Goal: Task Accomplishment & Management: Manage account settings

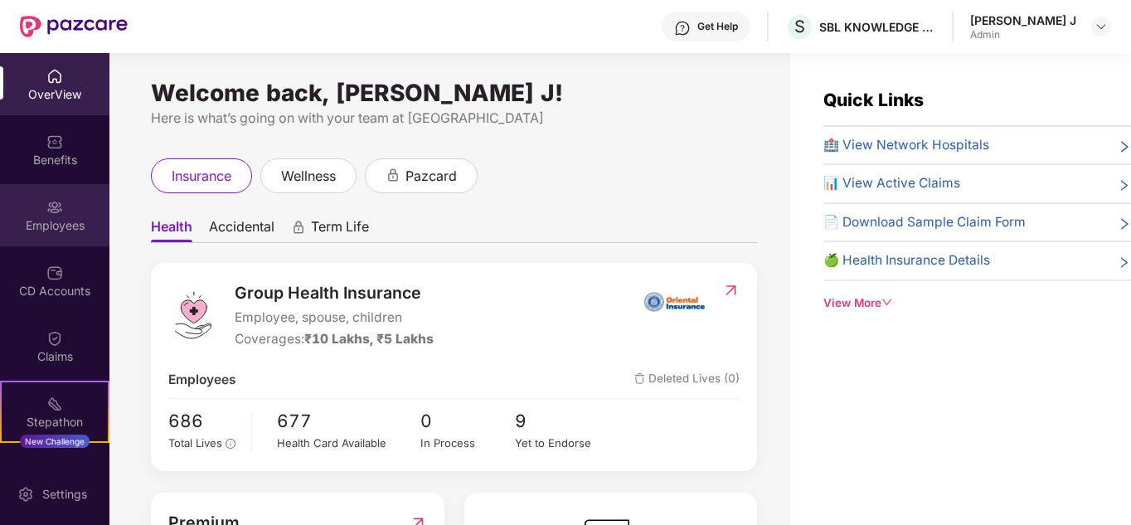
click at [70, 210] on div "Employees" at bounding box center [54, 215] width 109 height 62
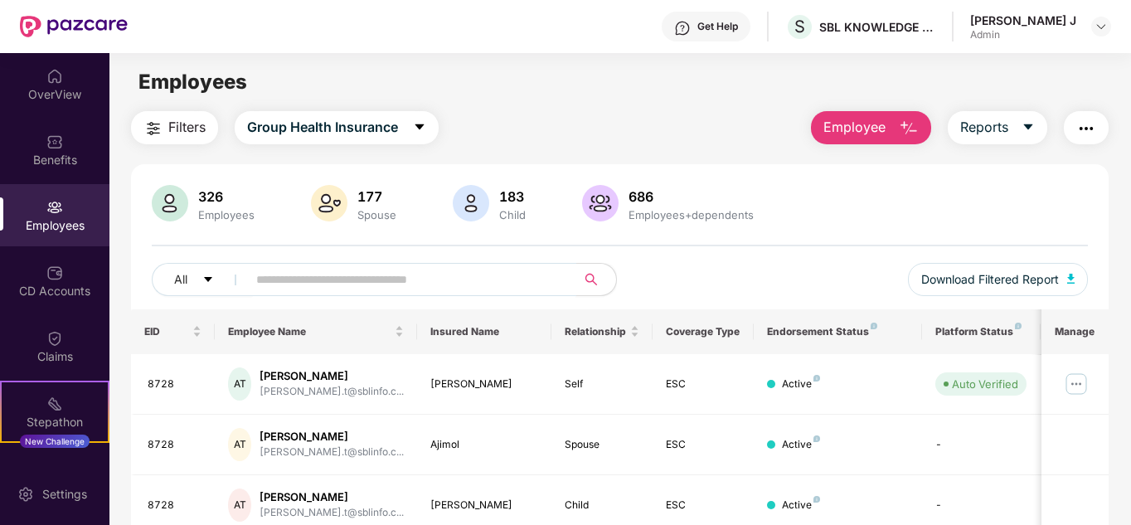
click at [348, 278] on input "text" at bounding box center [405, 279] width 298 height 25
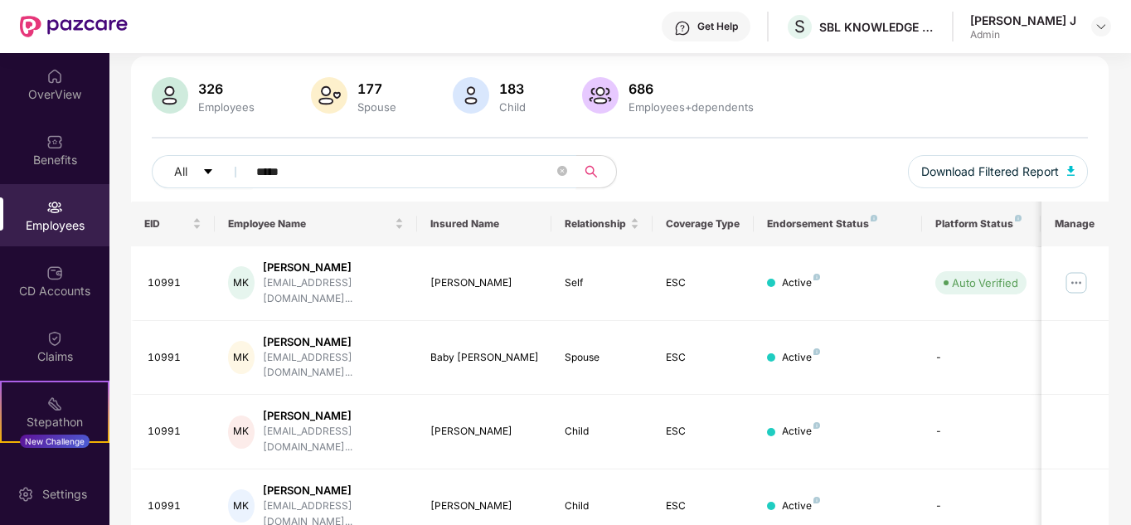
scroll to position [109, 0]
type input "*****"
click at [1077, 275] on img at bounding box center [1076, 282] width 27 height 27
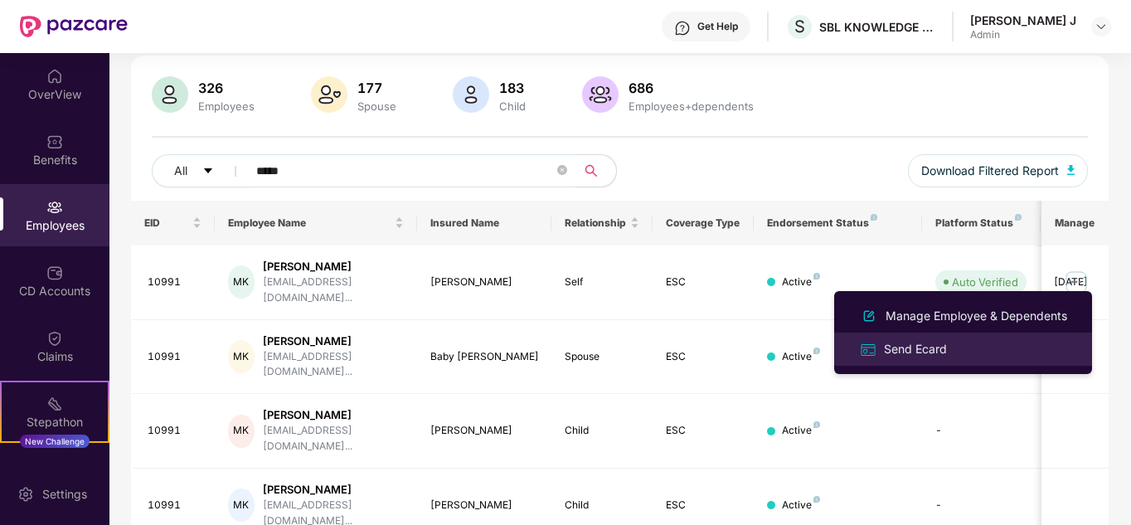
click at [964, 345] on div "Send Ecard" at bounding box center [963, 348] width 215 height 19
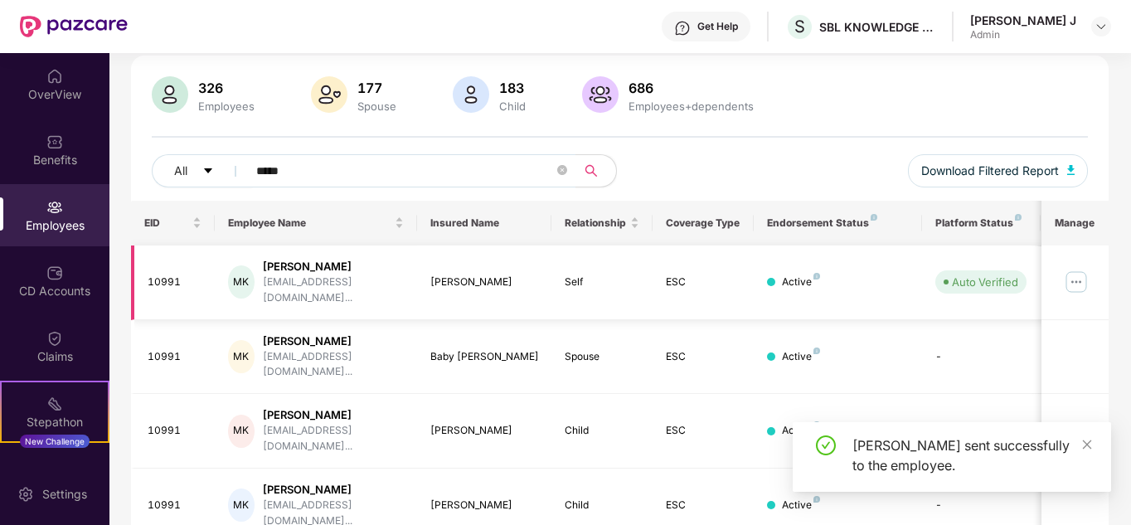
click at [1074, 272] on img at bounding box center [1076, 282] width 27 height 27
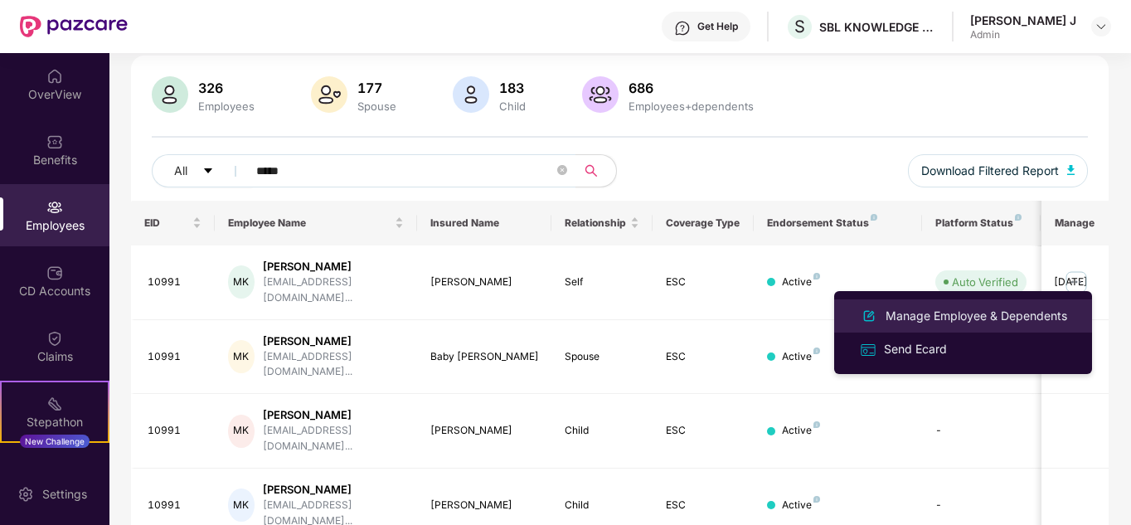
click at [952, 316] on div "Manage Employee & Dependents" at bounding box center [977, 316] width 188 height 18
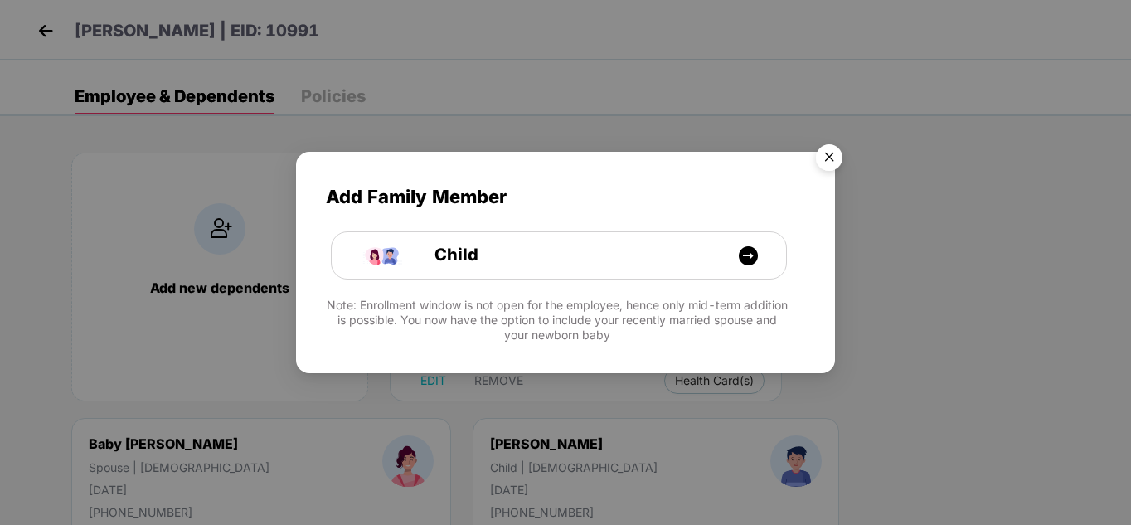
click at [829, 162] on img "Close" at bounding box center [829, 160] width 46 height 46
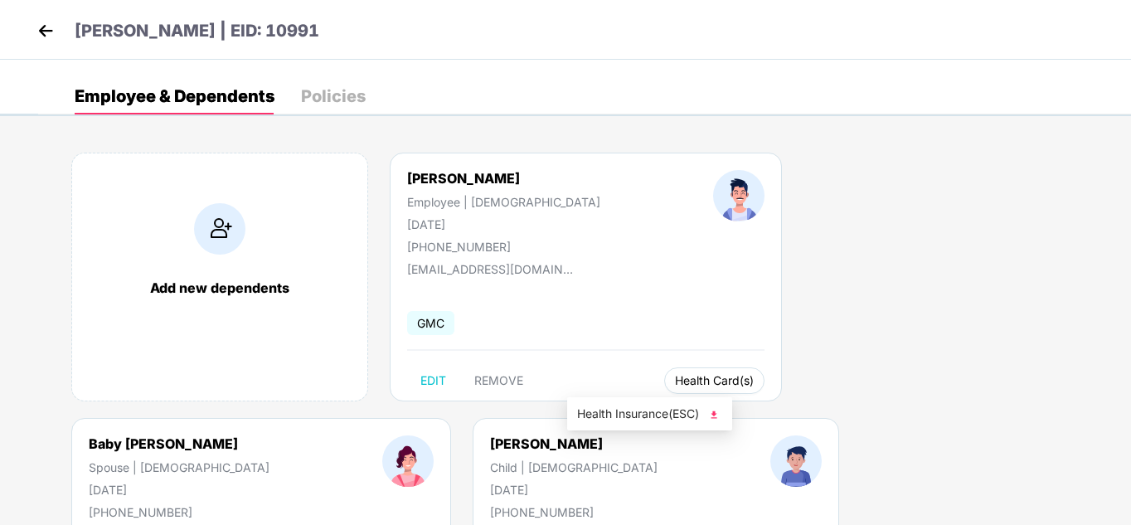
click at [675, 385] on span "Health Card(s)" at bounding box center [714, 381] width 79 height 8
click at [713, 412] on img at bounding box center [714, 414] width 17 height 17
click at [1033, 410] on img at bounding box center [1032, 414] width 17 height 17
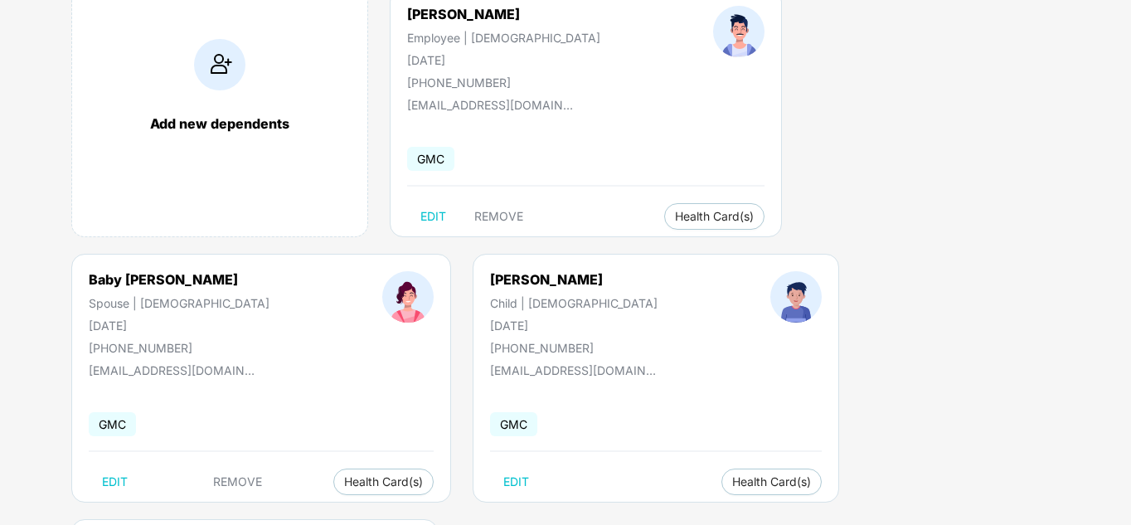
scroll to position [166, 0]
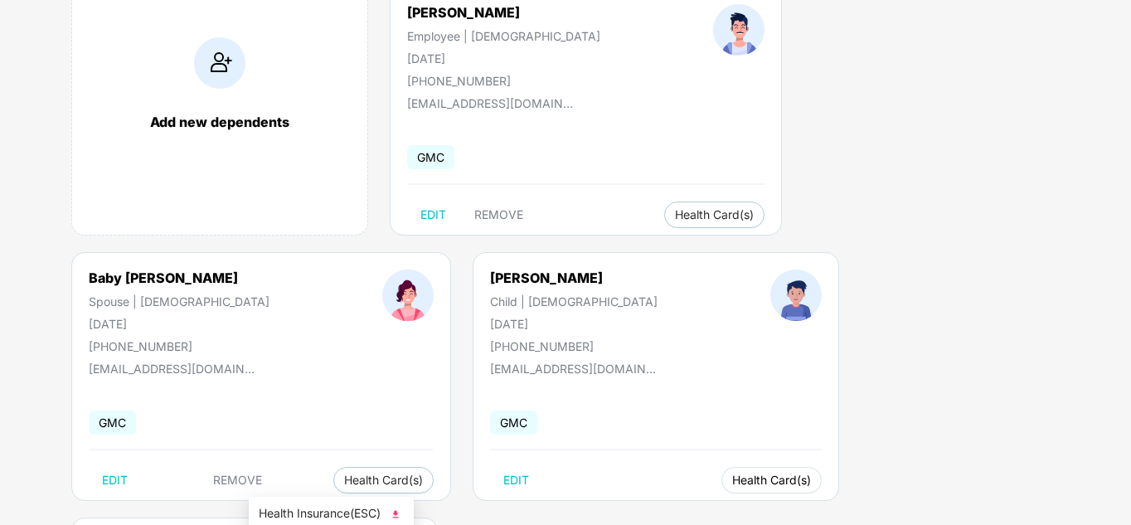
click at [732, 484] on span "Health Card(s)" at bounding box center [771, 480] width 79 height 8
click at [396, 512] on img at bounding box center [395, 514] width 17 height 17
click at [721, 513] on img at bounding box center [714, 514] width 17 height 17
drag, startPoint x: 1130, startPoint y: 348, endPoint x: 1132, endPoint y: 325, distance: 22.5
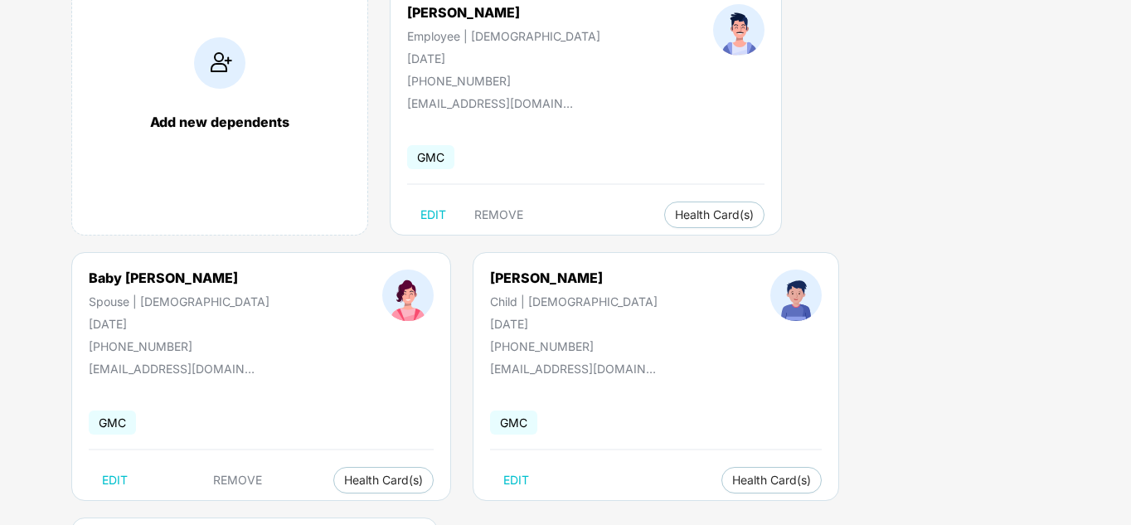
click at [1131, 325] on html "[PERSON_NAME] | EID: 10991 Employee & Dependents Policies Add new dependents [P…" at bounding box center [565, 96] width 1131 height 525
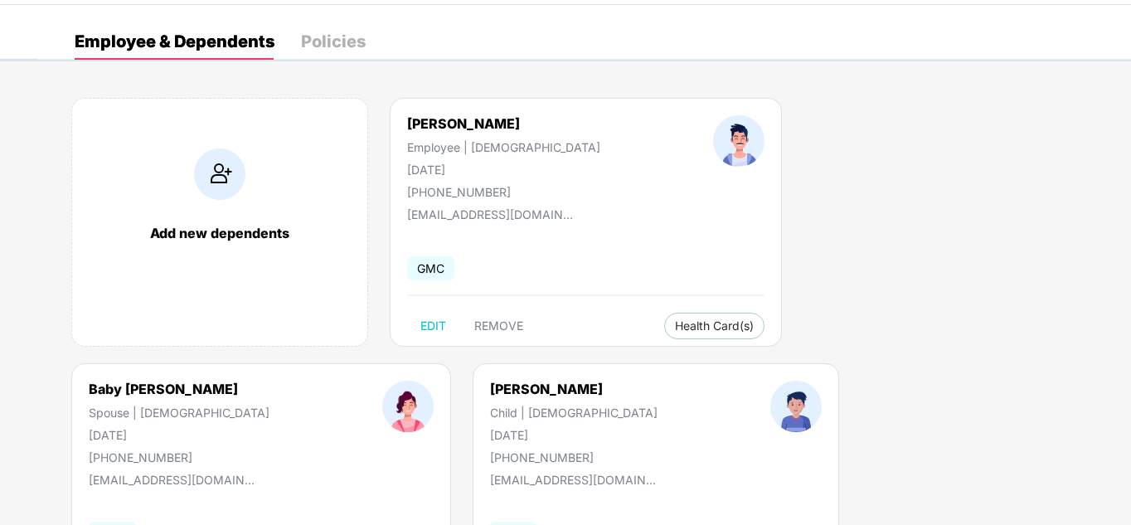
scroll to position [0, 0]
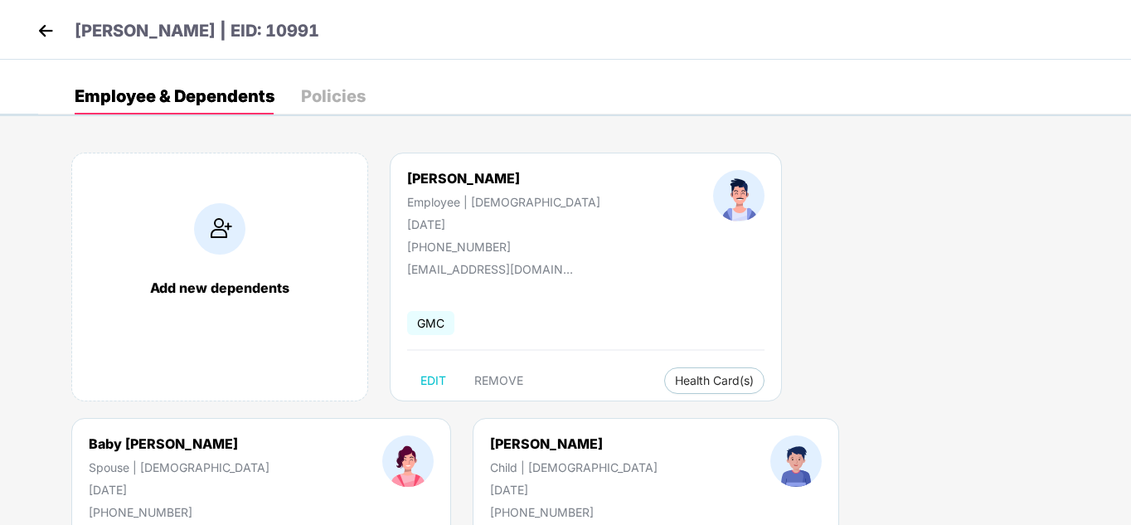
click at [49, 23] on img at bounding box center [45, 30] width 25 height 25
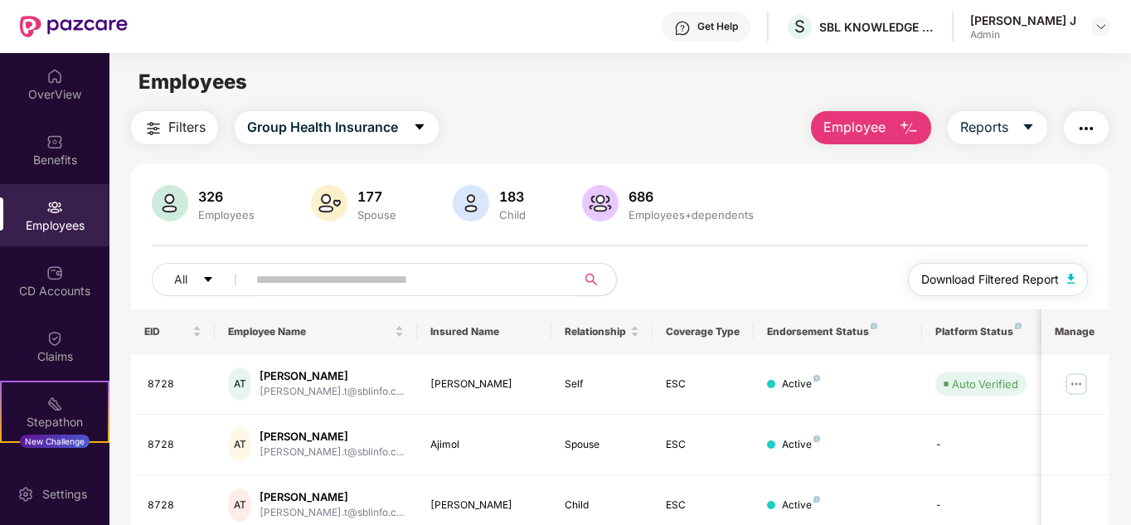
click at [992, 284] on span "Download Filtered Report" at bounding box center [991, 279] width 138 height 18
click at [1004, 292] on button "Download Filtered Report" at bounding box center [998, 279] width 181 height 33
click at [378, 280] on input "text" at bounding box center [405, 279] width 298 height 25
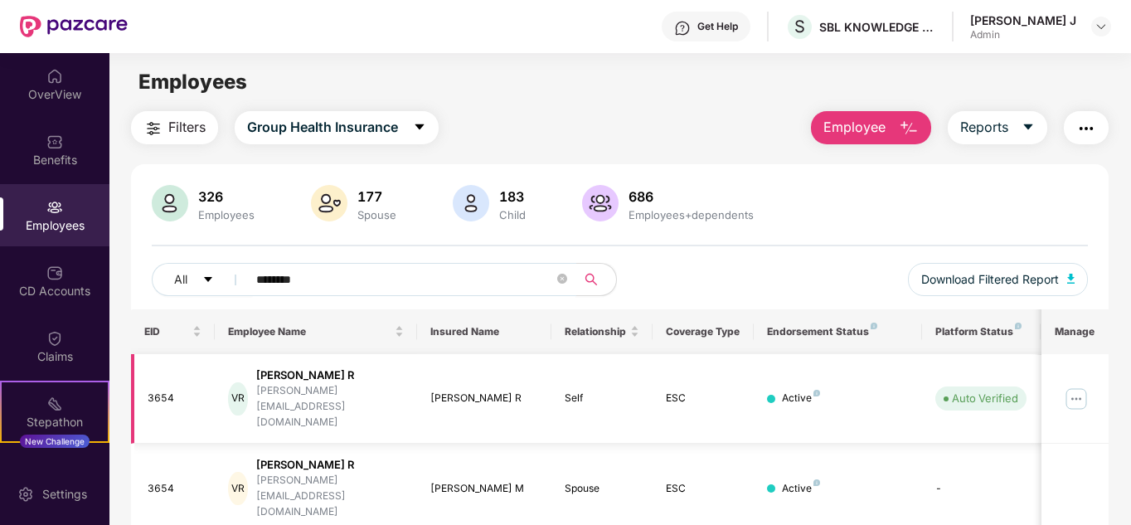
type input "********"
click at [1082, 386] on img at bounding box center [1076, 399] width 27 height 27
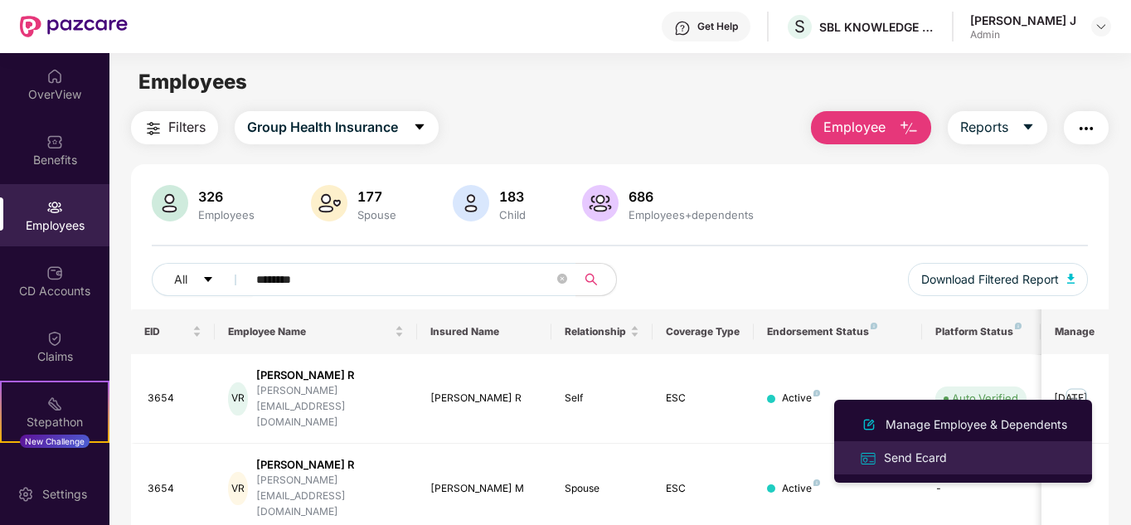
click at [977, 460] on div "Send Ecard" at bounding box center [963, 457] width 215 height 19
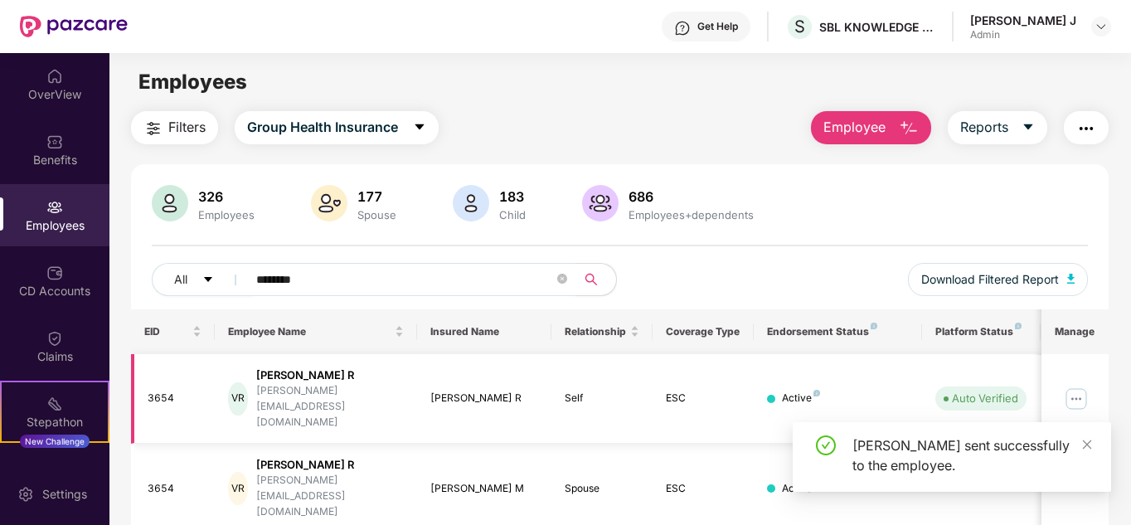
click at [1072, 386] on img at bounding box center [1076, 399] width 27 height 27
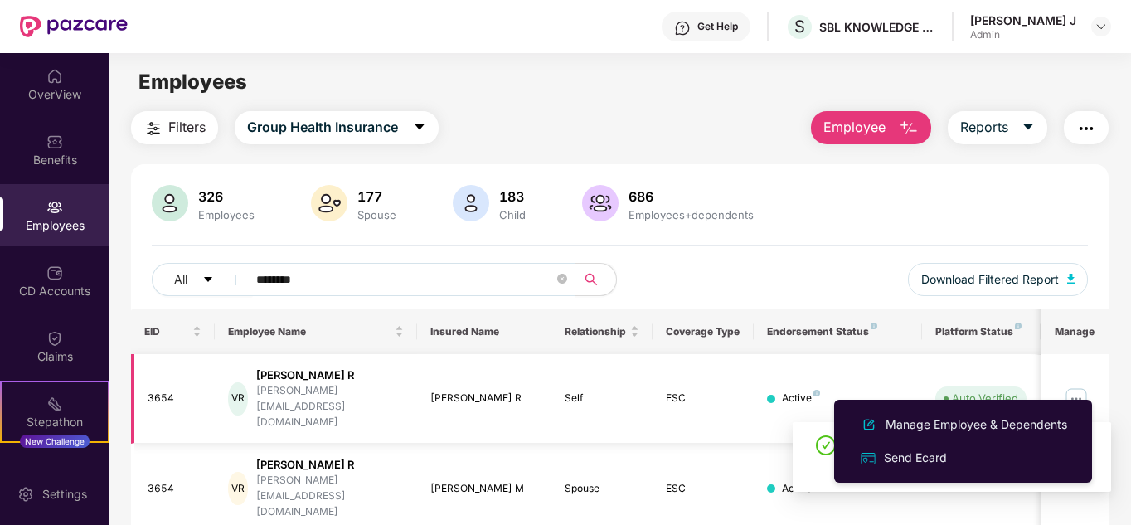
click at [1072, 386] on img at bounding box center [1076, 399] width 27 height 27
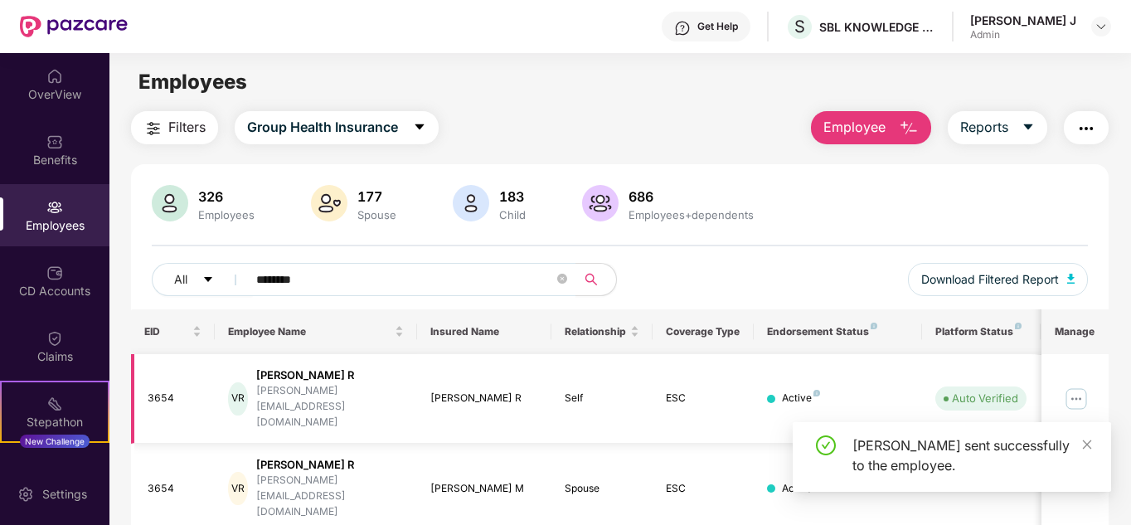
click at [1072, 386] on img at bounding box center [1076, 399] width 27 height 27
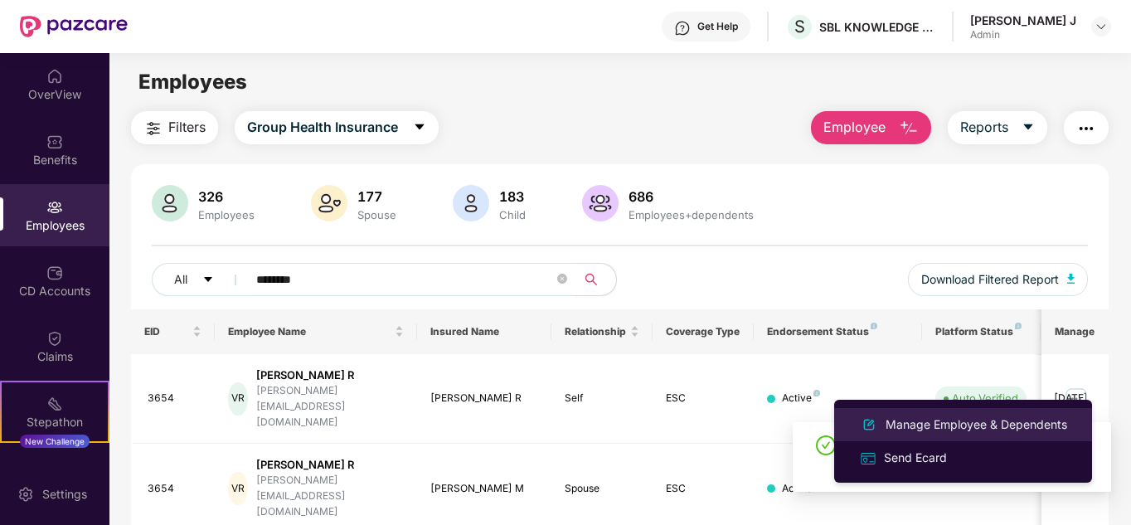
click at [951, 421] on div "Manage Employee & Dependents" at bounding box center [977, 425] width 188 height 18
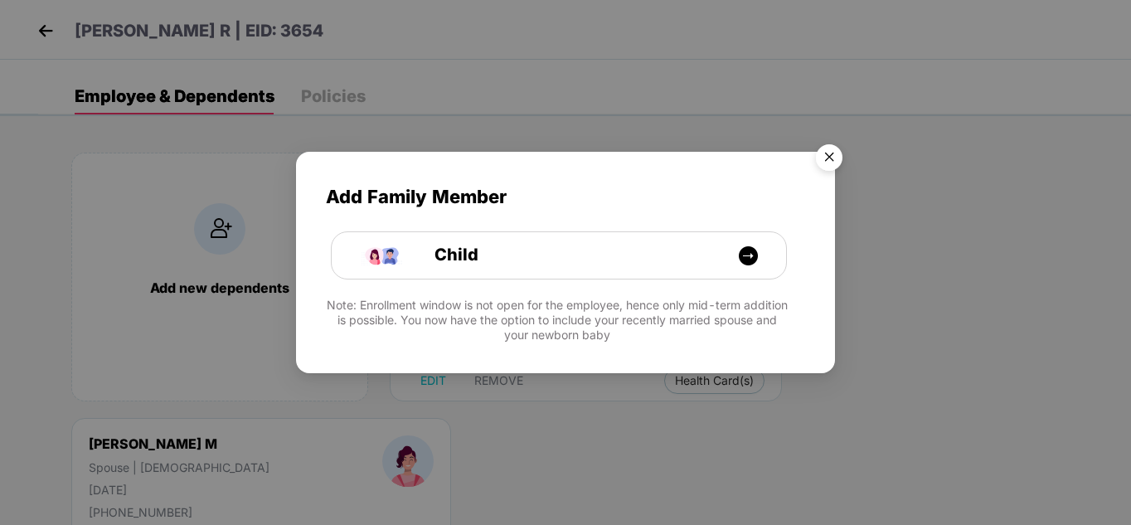
click at [767, 210] on span "Add Family Member" at bounding box center [565, 196] width 479 height 29
click at [821, 166] on img "Close" at bounding box center [829, 160] width 46 height 46
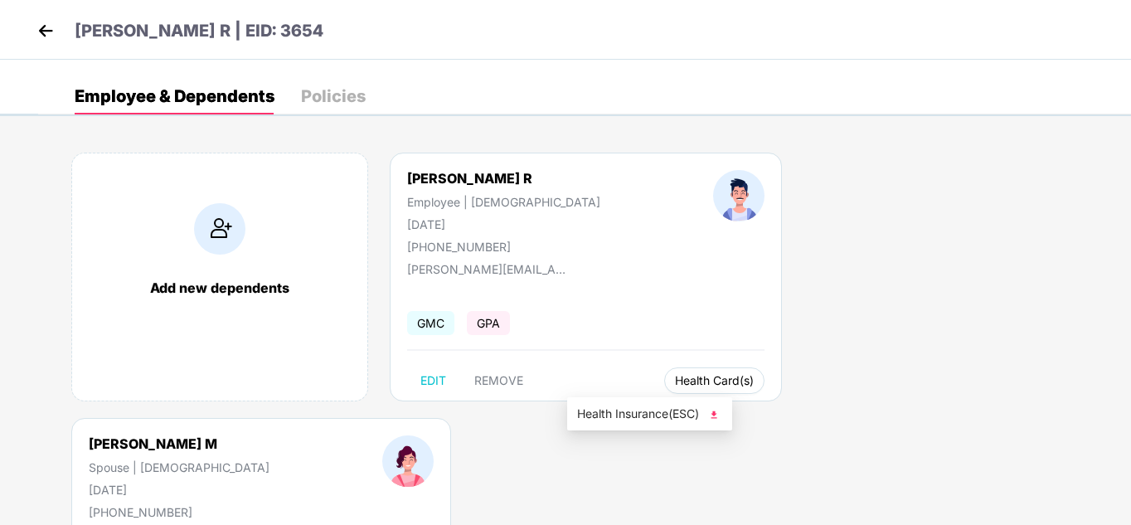
click at [675, 378] on span "Health Card(s)" at bounding box center [714, 381] width 79 height 8
click at [721, 412] on img at bounding box center [714, 414] width 17 height 17
click at [1024, 408] on span "Health Insurance(ESC)" at bounding box center [968, 414] width 145 height 18
